Goal: Task Accomplishment & Management: Use online tool/utility

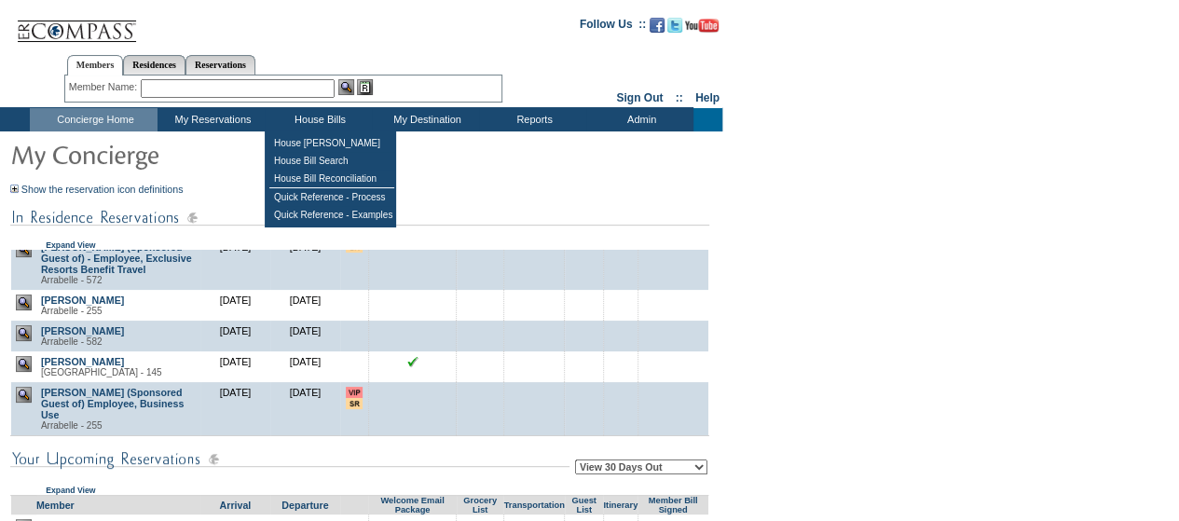
click at [327, 117] on td "House Bills" at bounding box center [318, 119] width 107 height 23
click at [330, 146] on td "House [PERSON_NAME]" at bounding box center [331, 143] width 125 height 18
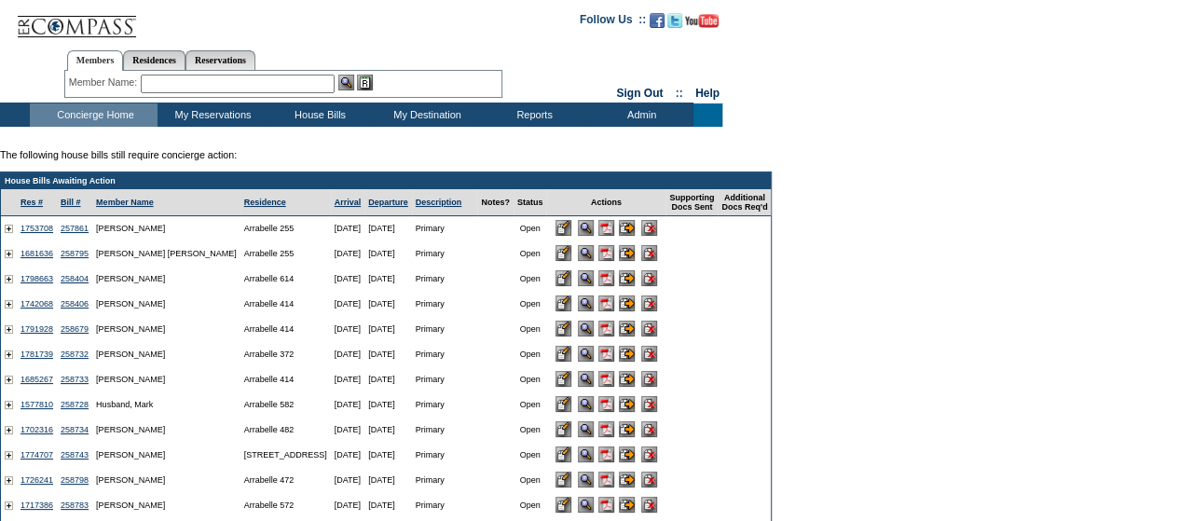
click at [635, 286] on input "image" at bounding box center [627, 278] width 16 height 16
